Goal: Information Seeking & Learning: Learn about a topic

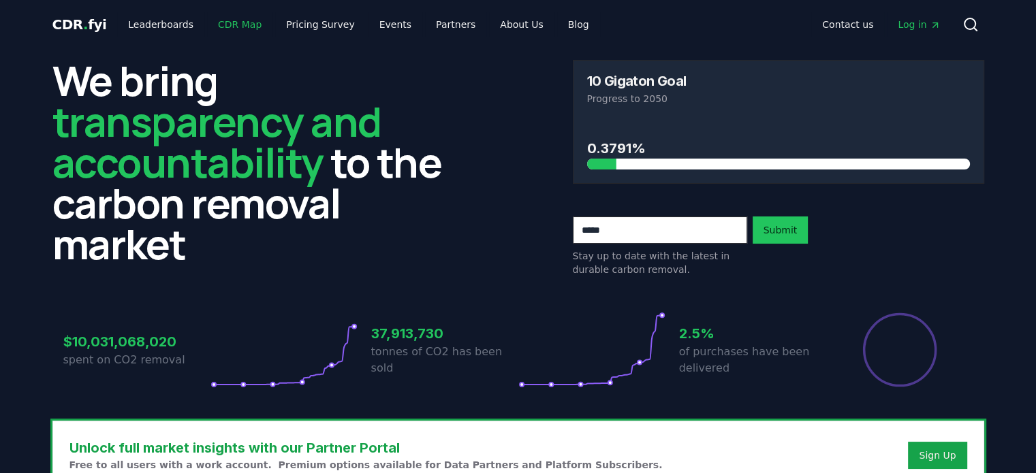
click at [221, 21] on link "CDR Map" at bounding box center [239, 24] width 65 height 25
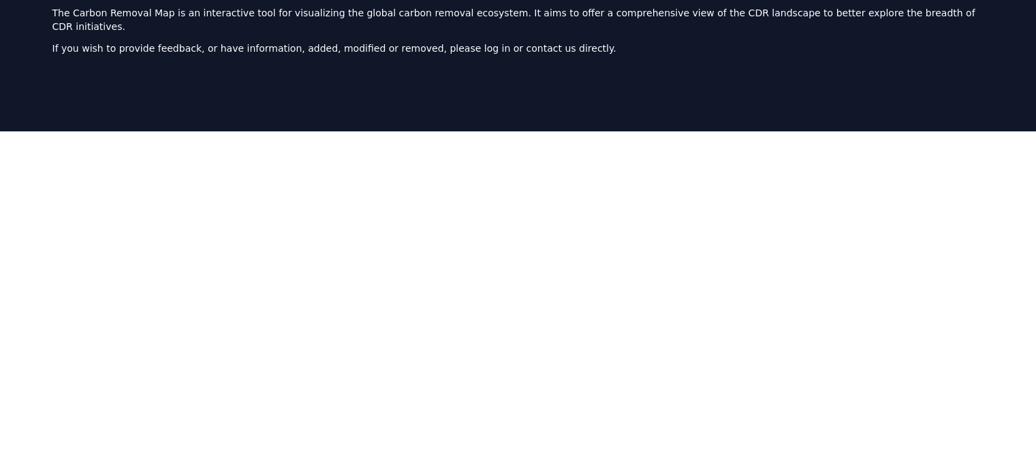
scroll to position [83, 0]
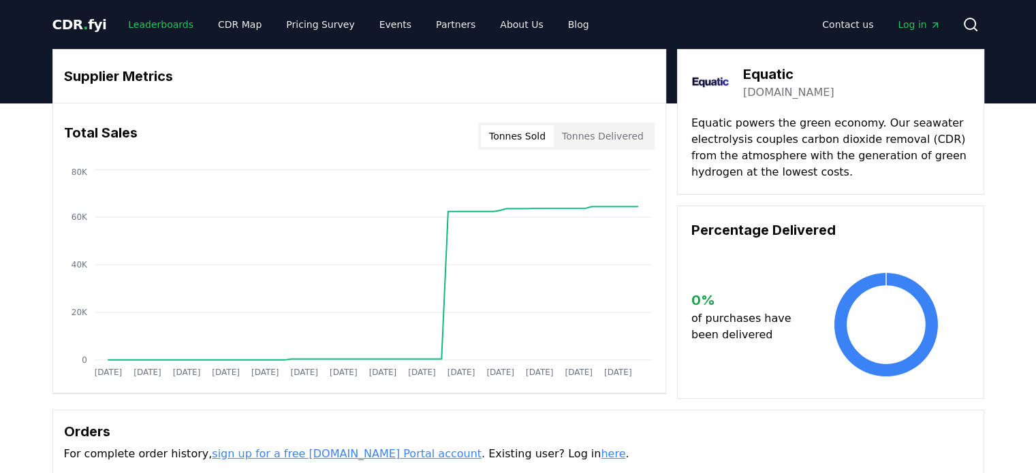
click at [154, 25] on link "Leaderboards" at bounding box center [160, 24] width 87 height 25
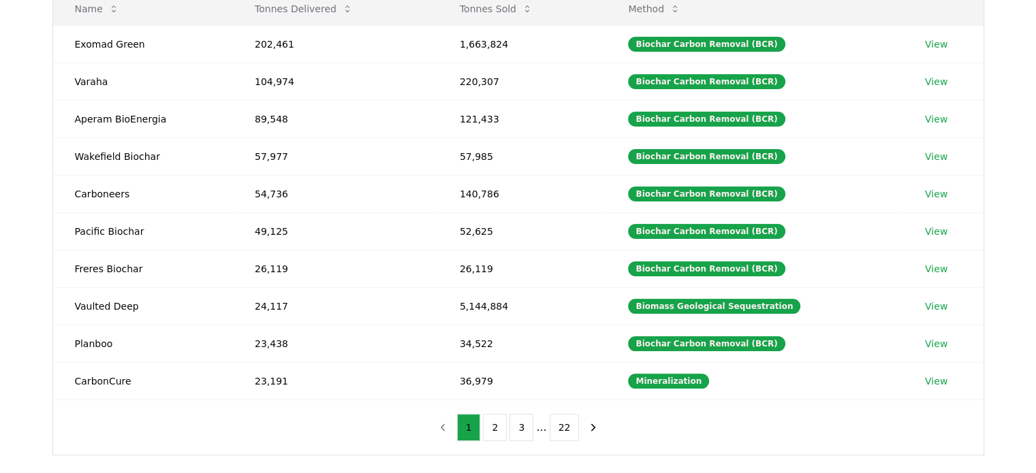
scroll to position [204, 0]
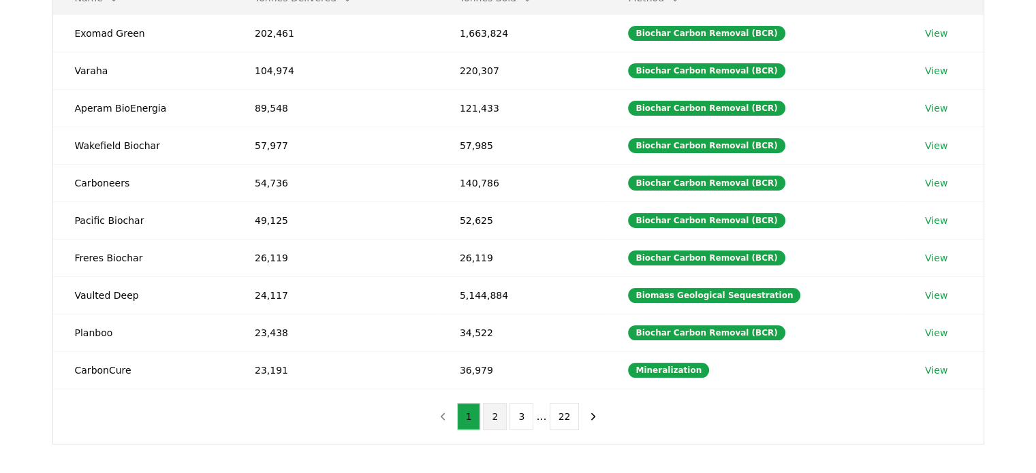
click at [498, 413] on button "2" at bounding box center [495, 416] width 24 height 27
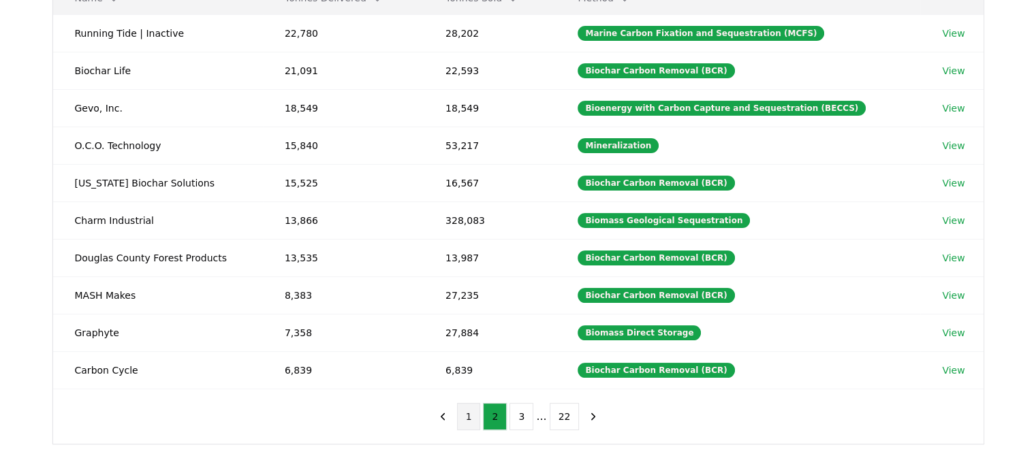
click at [476, 414] on button "1" at bounding box center [469, 416] width 24 height 27
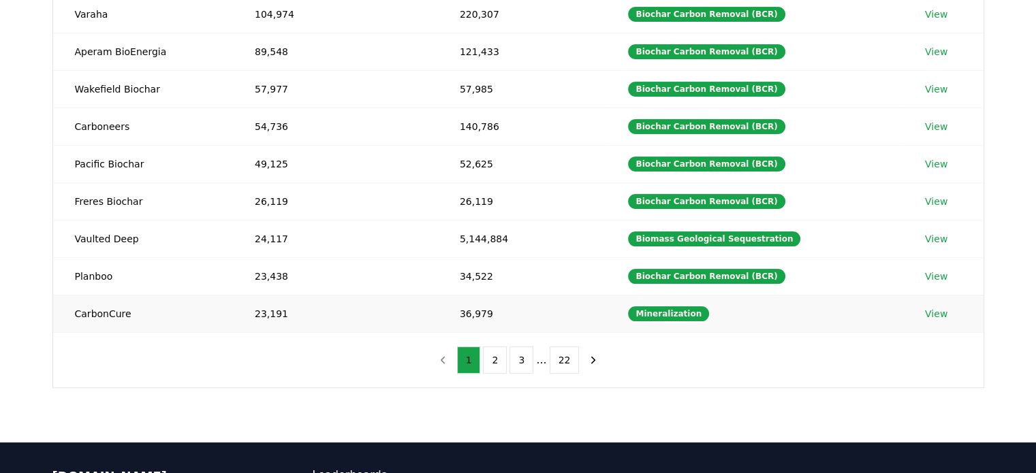
scroll to position [273, 0]
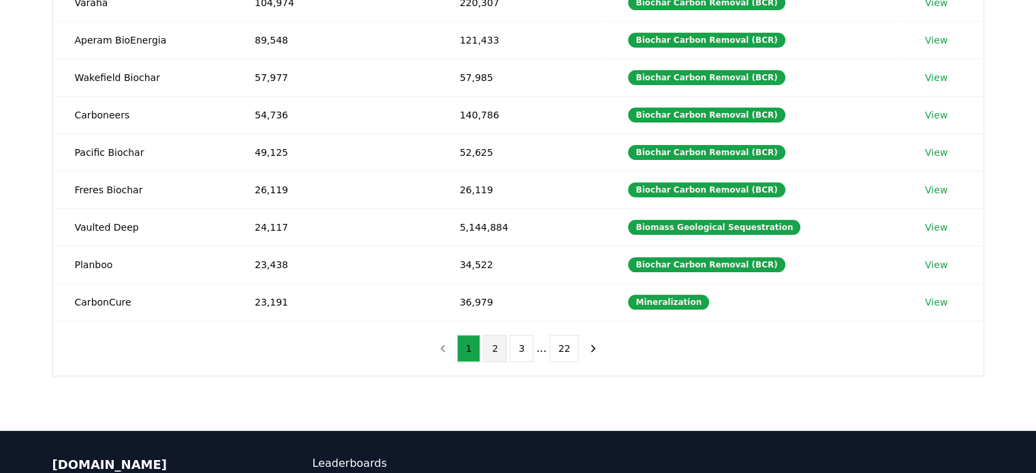
click at [495, 343] on button "2" at bounding box center [495, 348] width 24 height 27
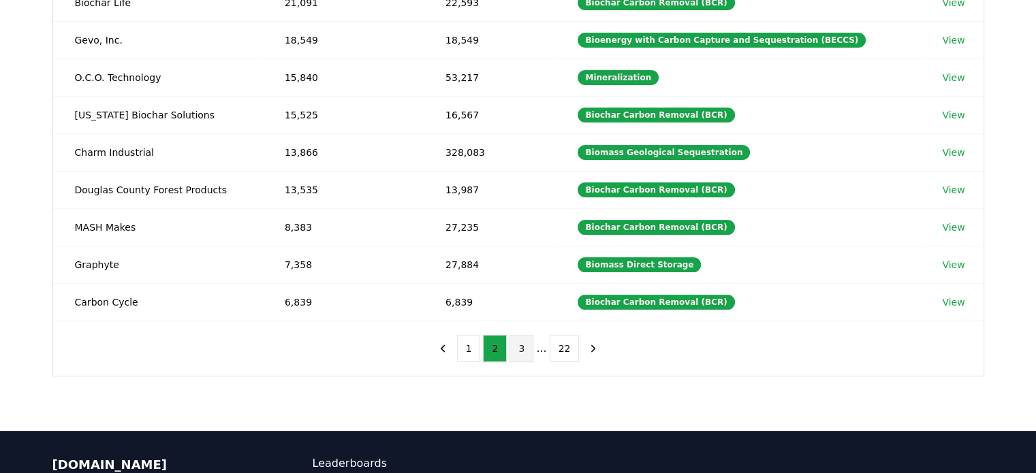
click at [527, 349] on button "3" at bounding box center [522, 348] width 24 height 27
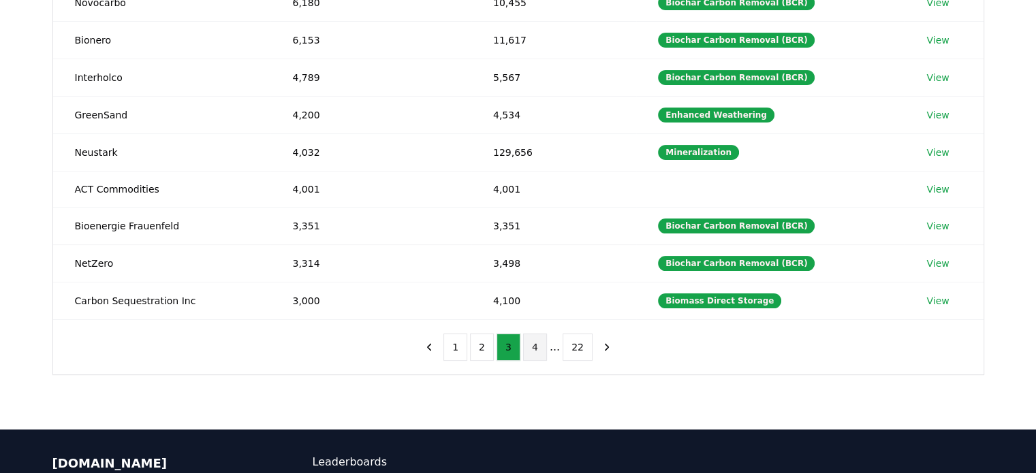
click at [538, 349] on button "4" at bounding box center [535, 347] width 24 height 27
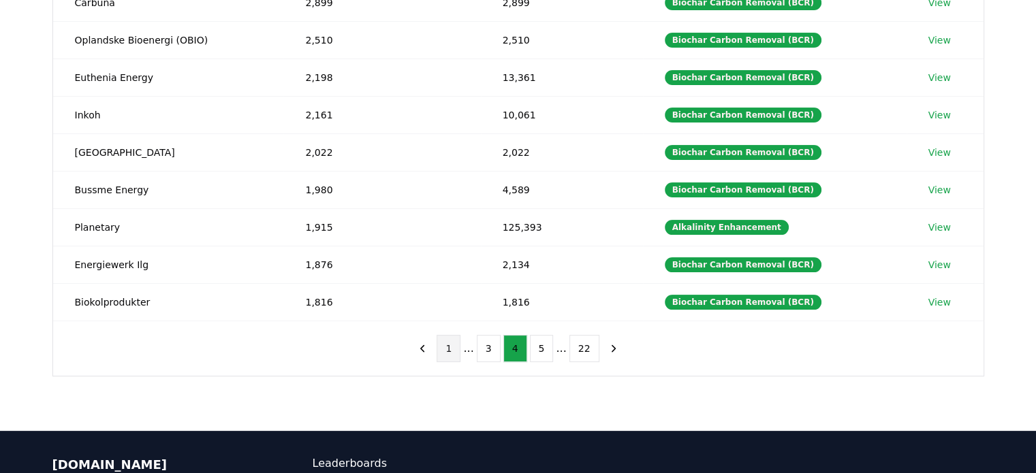
click at [458, 348] on button "1" at bounding box center [449, 348] width 24 height 27
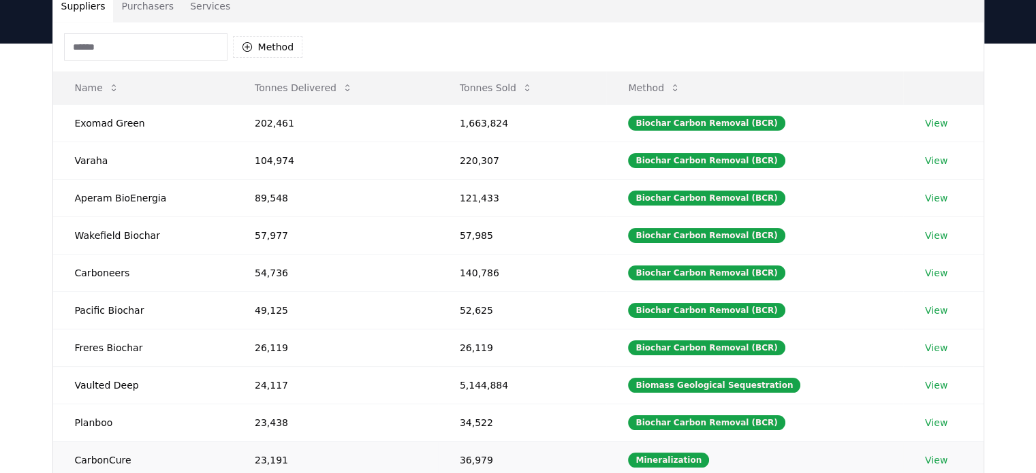
scroll to position [68, 0]
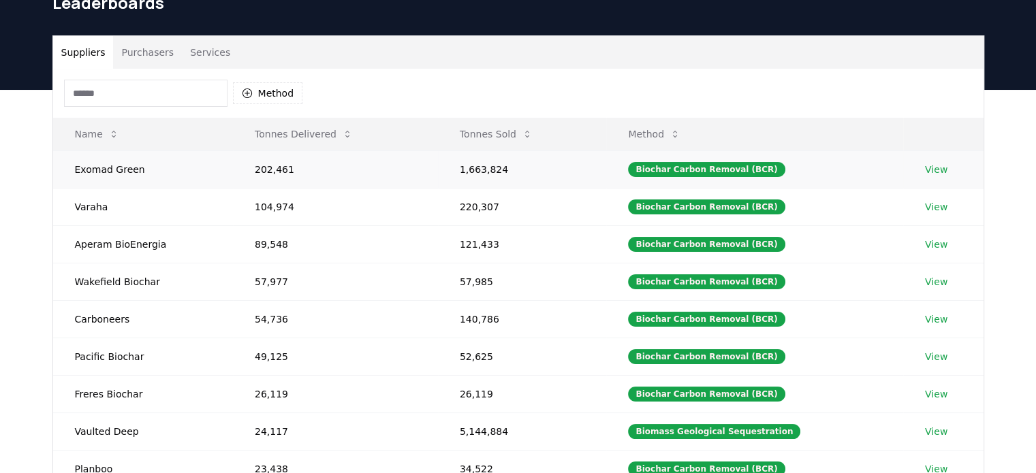
click at [937, 165] on link "View" at bounding box center [936, 170] width 22 height 14
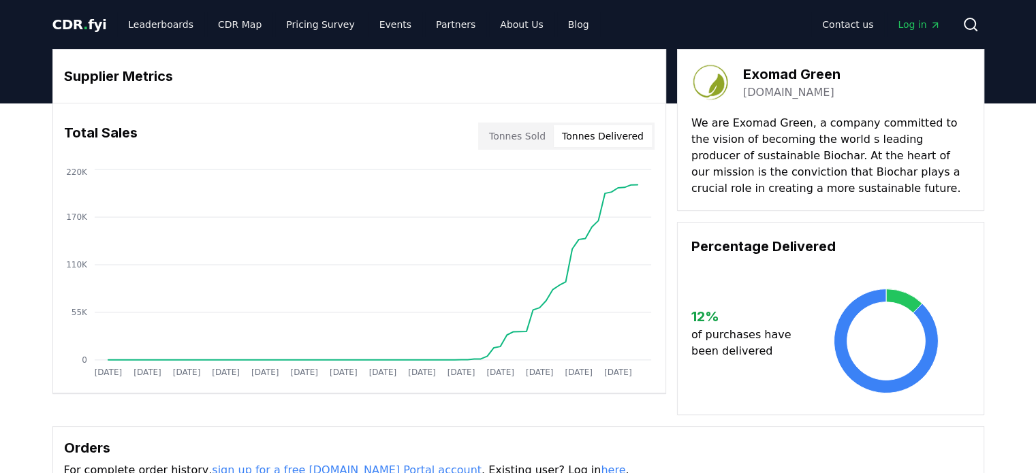
click at [619, 139] on button "Tonnes Delivered" at bounding box center [603, 136] width 98 height 22
click at [538, 138] on button "Tonnes Sold" at bounding box center [517, 136] width 73 height 22
